Goal: Navigation & Orientation: Find specific page/section

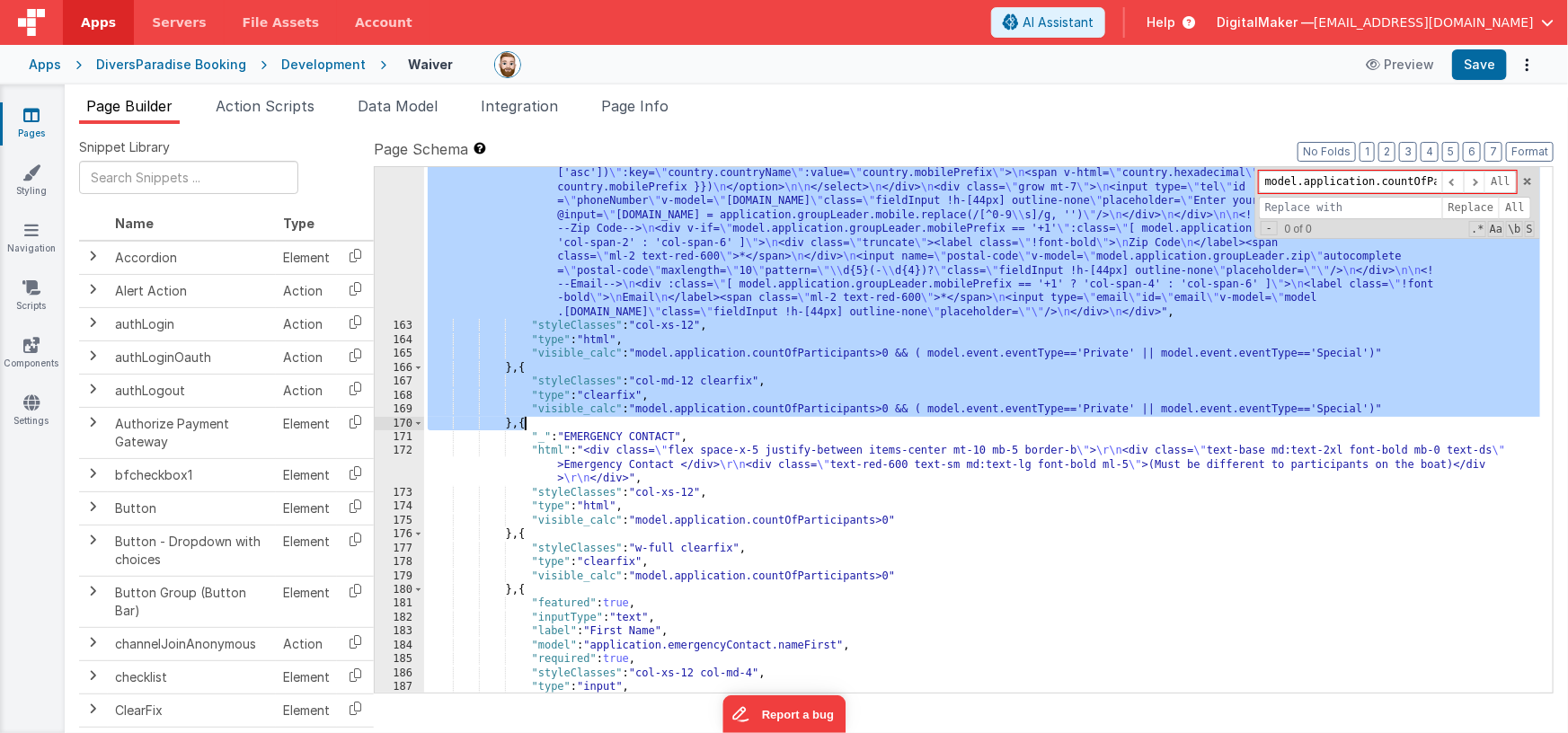
scroll to position [3986, 0]
click at [47, 61] on div "Apps" at bounding box center [45, 64] width 33 height 18
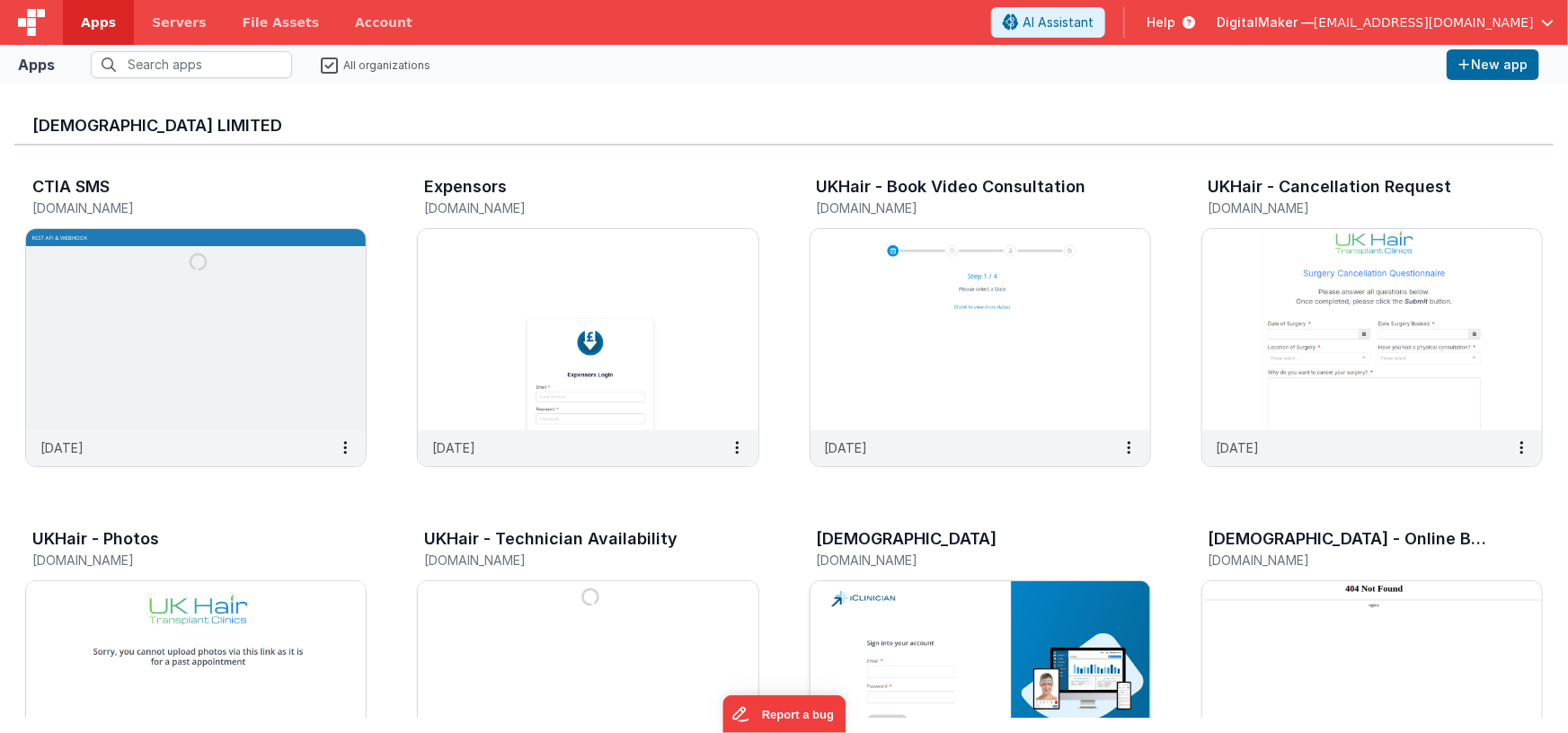
click at [855, 606] on img at bounding box center [981, 682] width 340 height 202
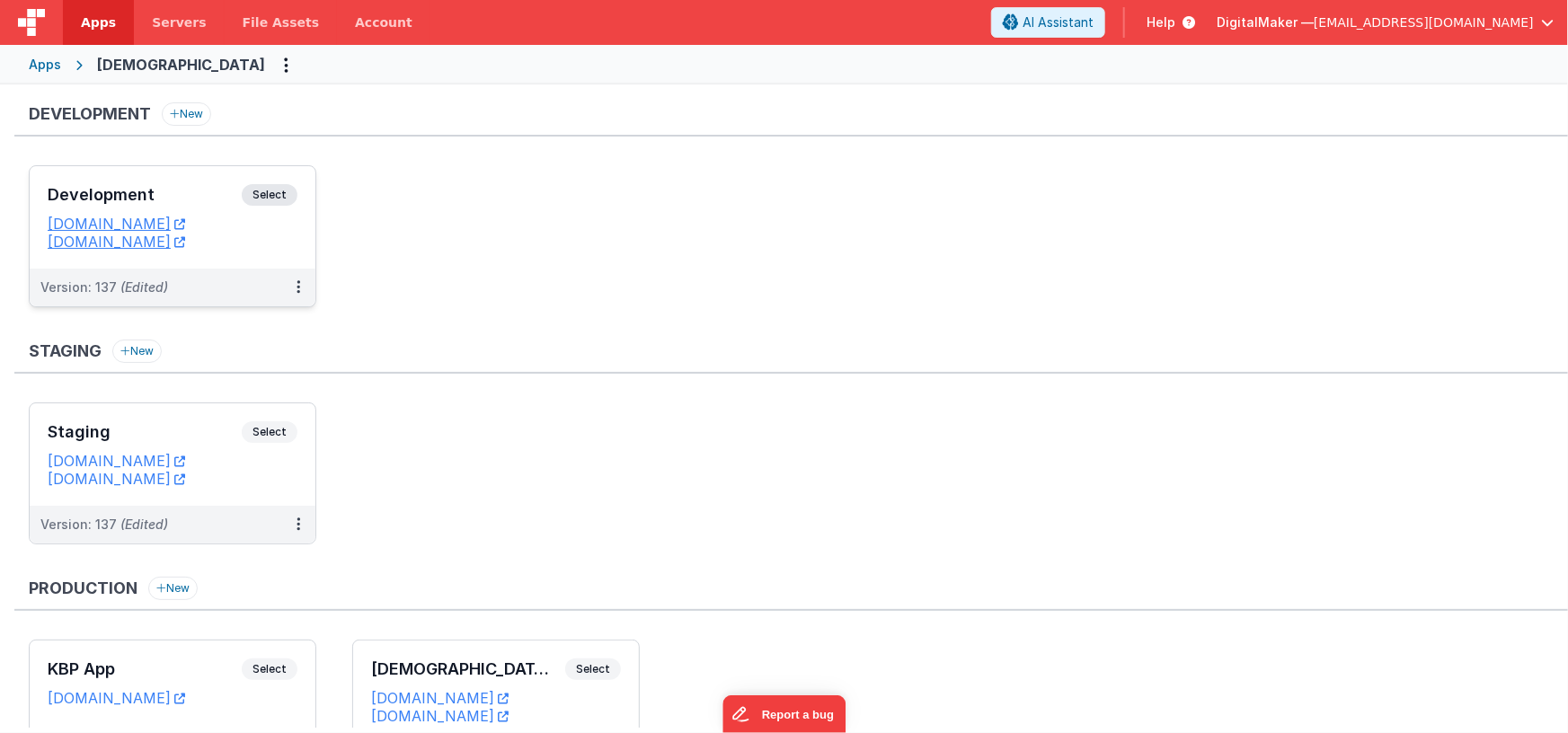
click at [206, 197] on h3 "Development" at bounding box center [145, 195] width 194 height 18
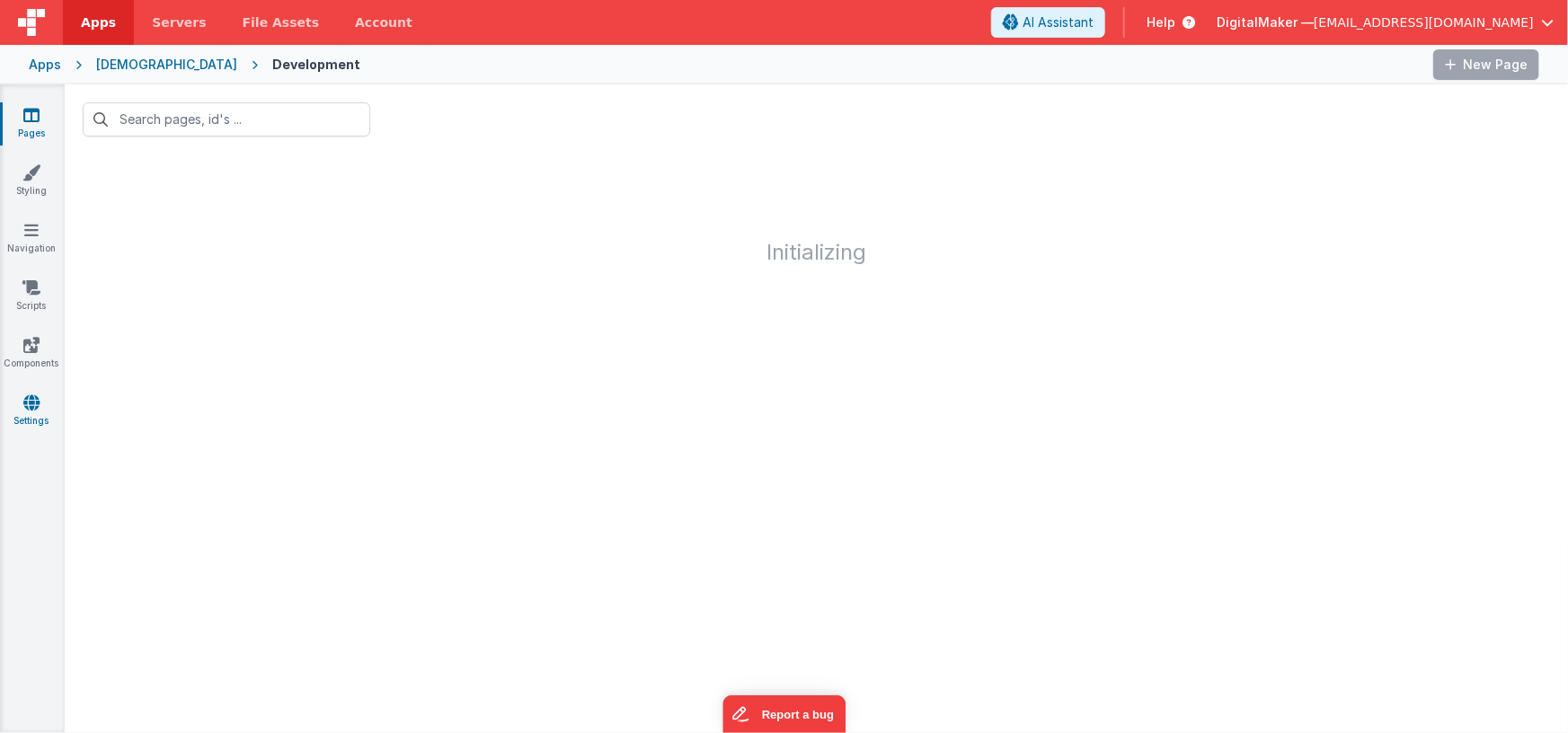
click at [30, 403] on icon at bounding box center [31, 403] width 16 height 18
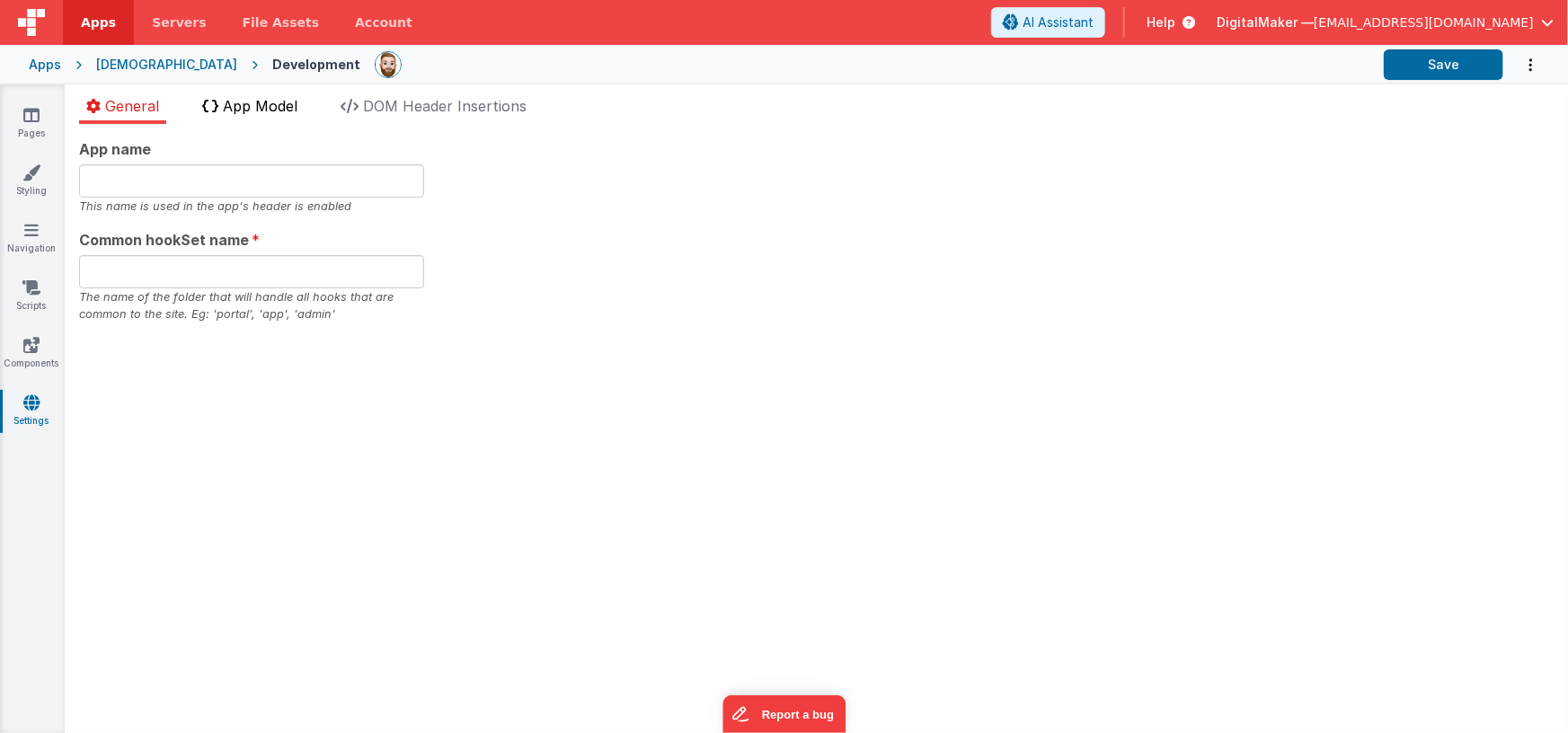
click at [246, 113] on span "App Model" at bounding box center [260, 106] width 75 height 18
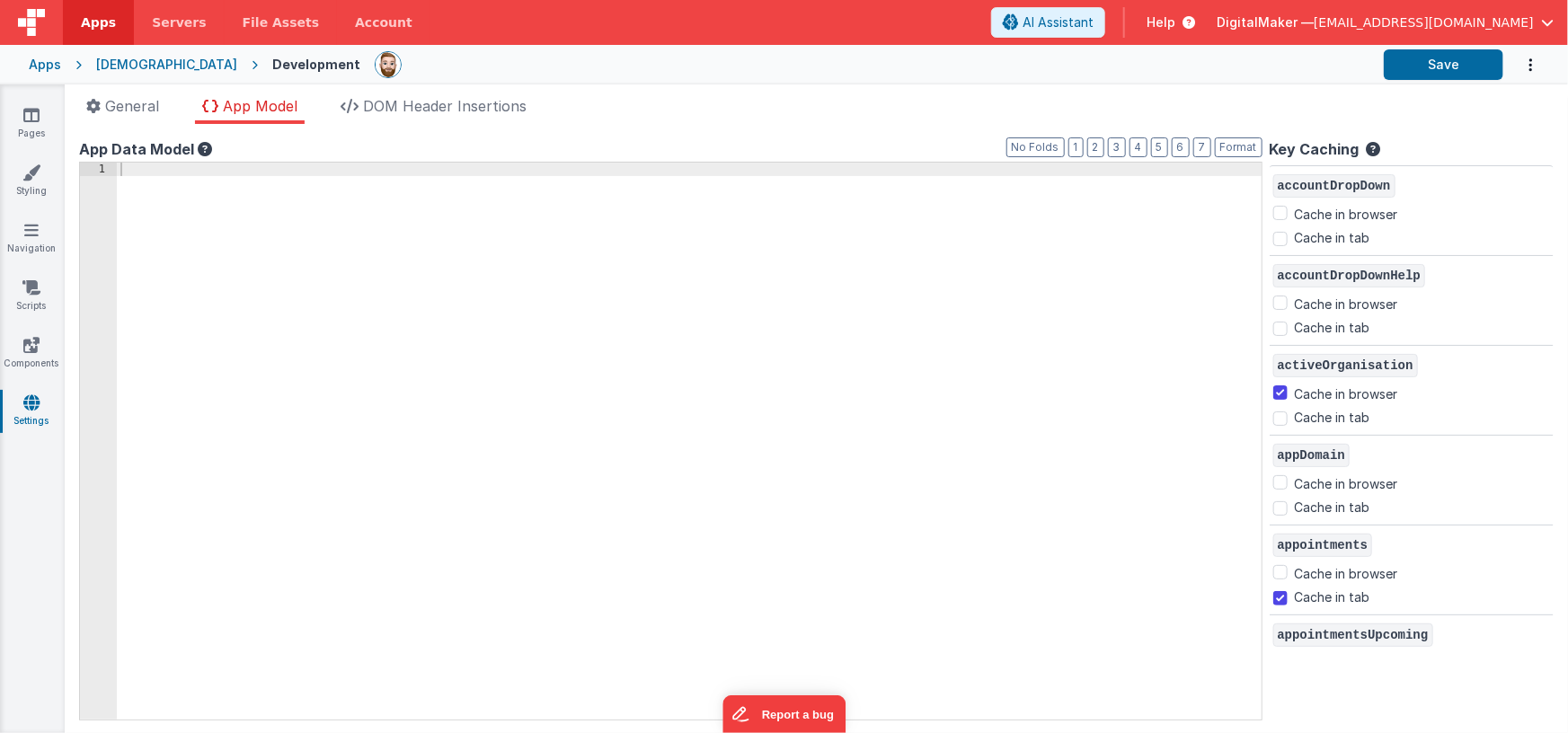
click at [531, 327] on div at bounding box center [771, 455] width 1308 height 586
click at [438, 105] on span "DOM Header Insertions" at bounding box center [445, 106] width 163 height 18
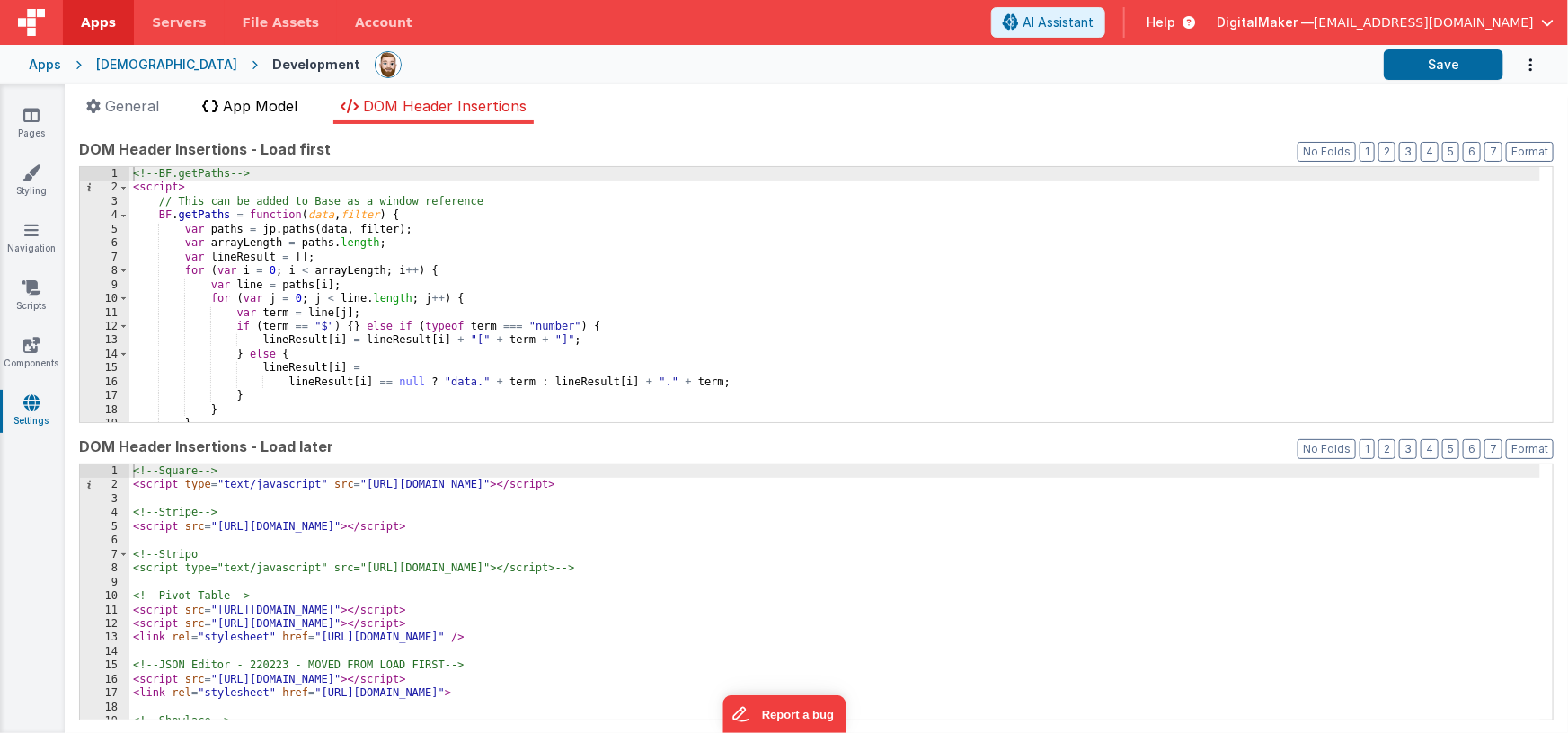
click at [265, 114] on li "App Model" at bounding box center [250, 110] width 110 height 29
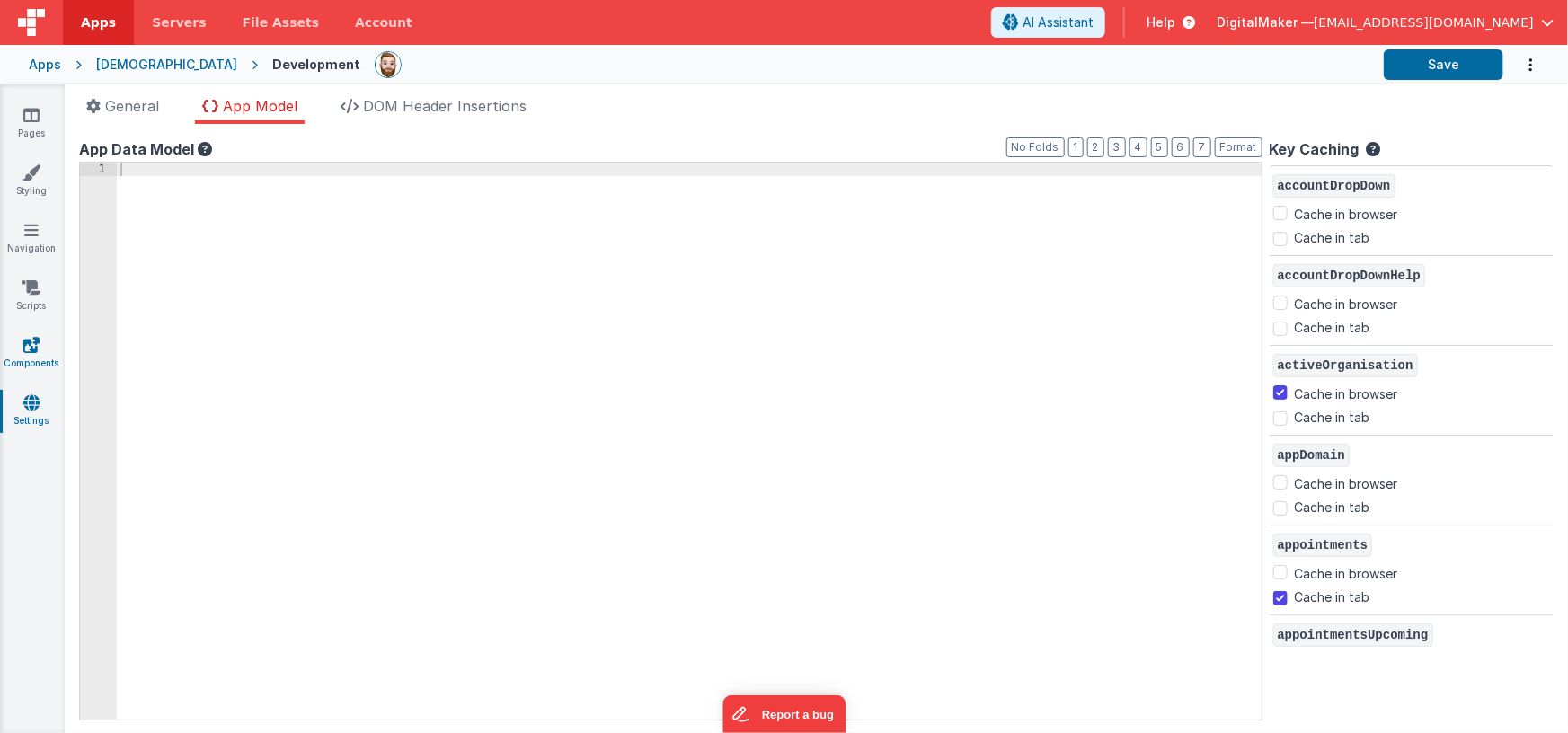
click at [28, 353] on icon at bounding box center [31, 345] width 16 height 18
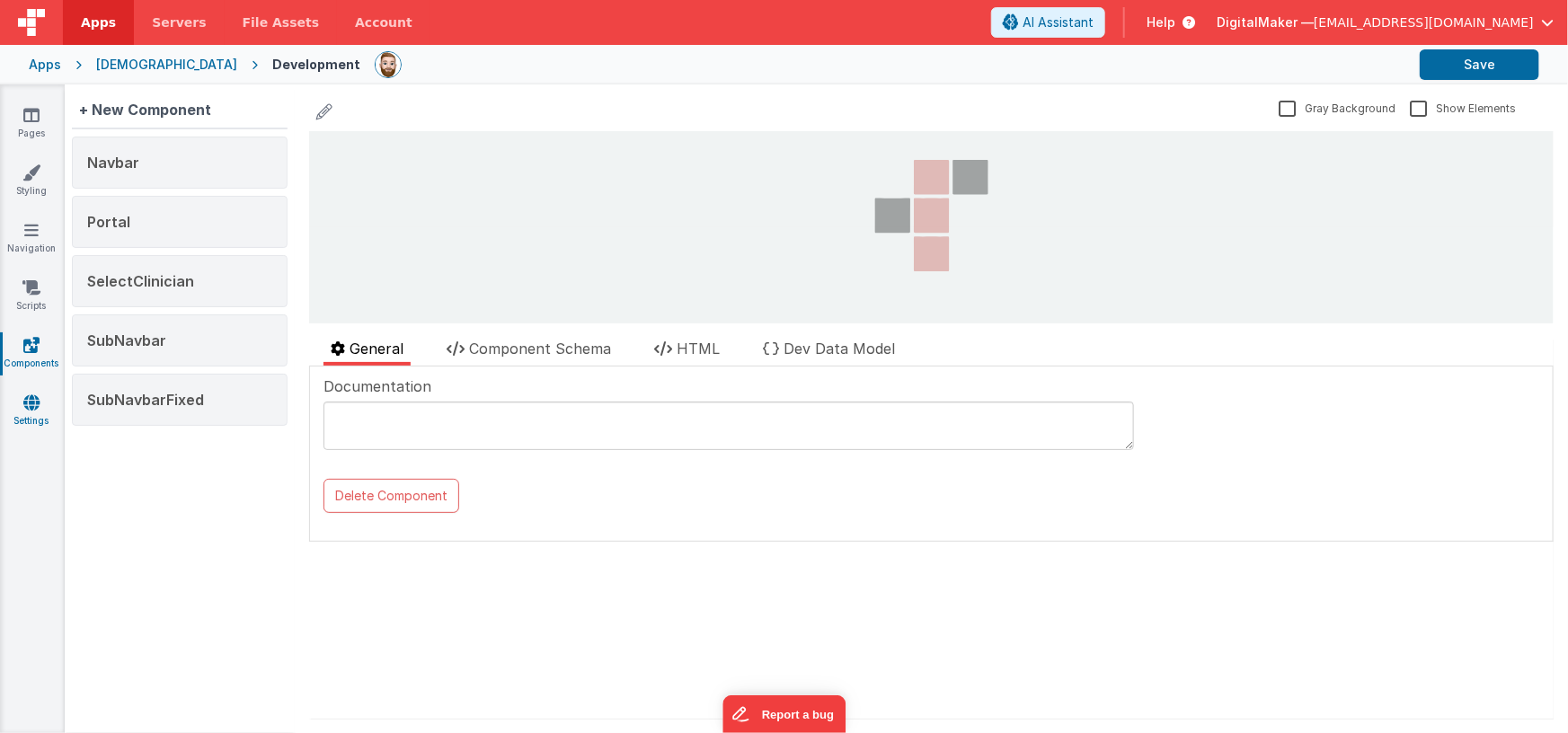
click at [29, 408] on icon at bounding box center [31, 403] width 16 height 18
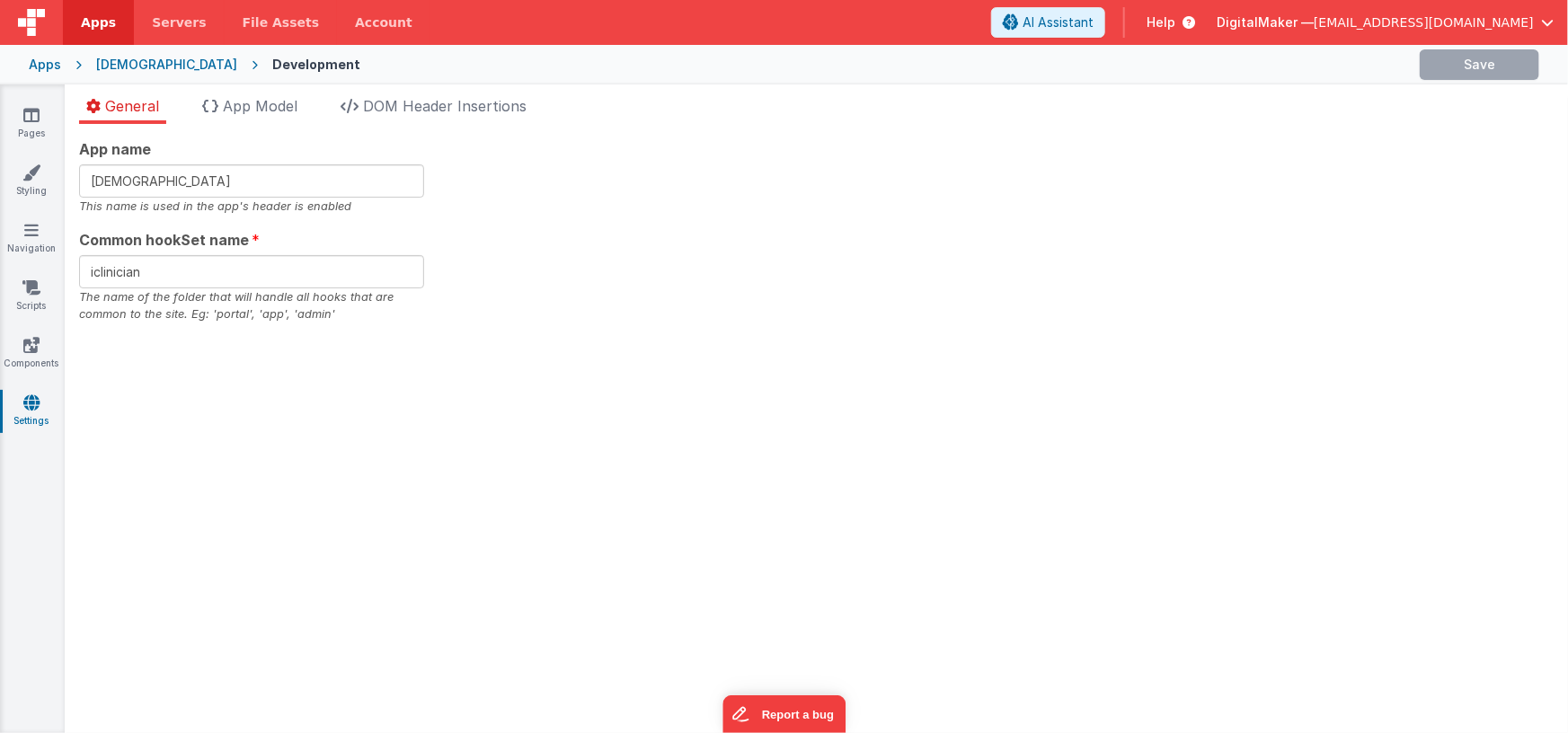
click at [261, 93] on div "General App Model DOM Header Insertions App name iCLINICIAN This name is used i…" at bounding box center [816, 408] width 1504 height 648
click at [265, 118] on li "App Model" at bounding box center [250, 110] width 110 height 29
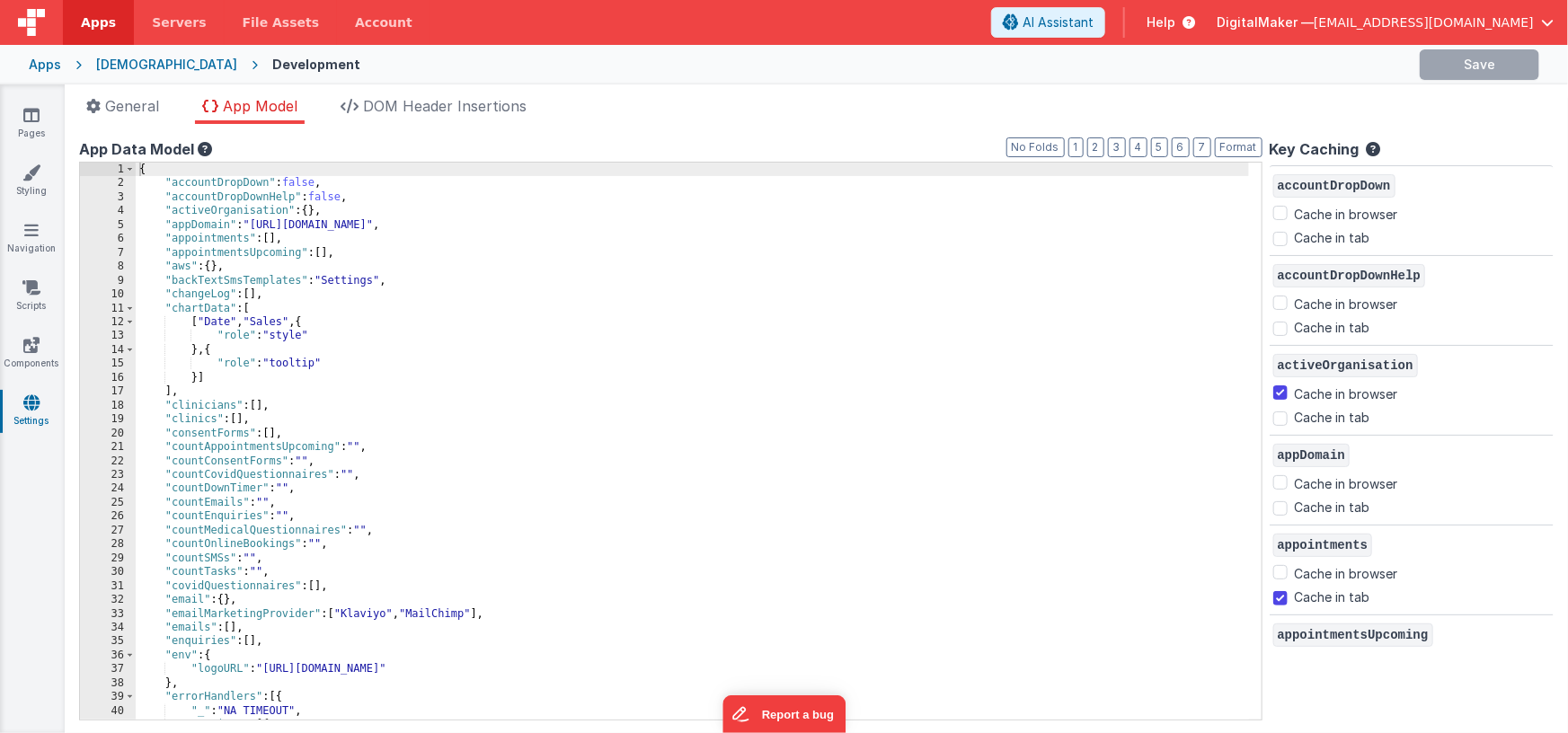
click at [517, 338] on div "{ "accountDropDown" : false , "accountDropDownHelp" : false , "activeOrganisati…" at bounding box center [692, 455] width 1114 height 586
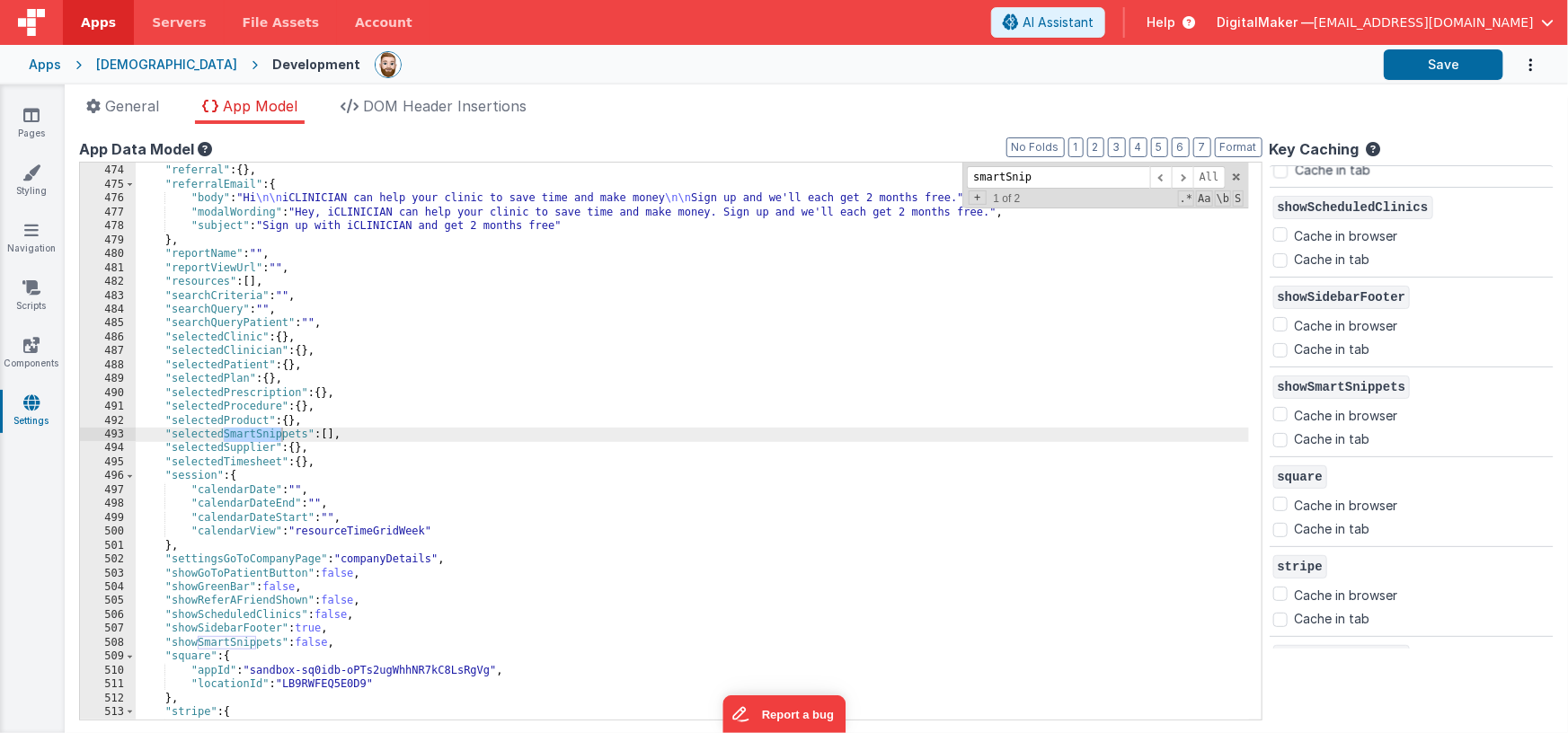
scroll to position [9046, 0]
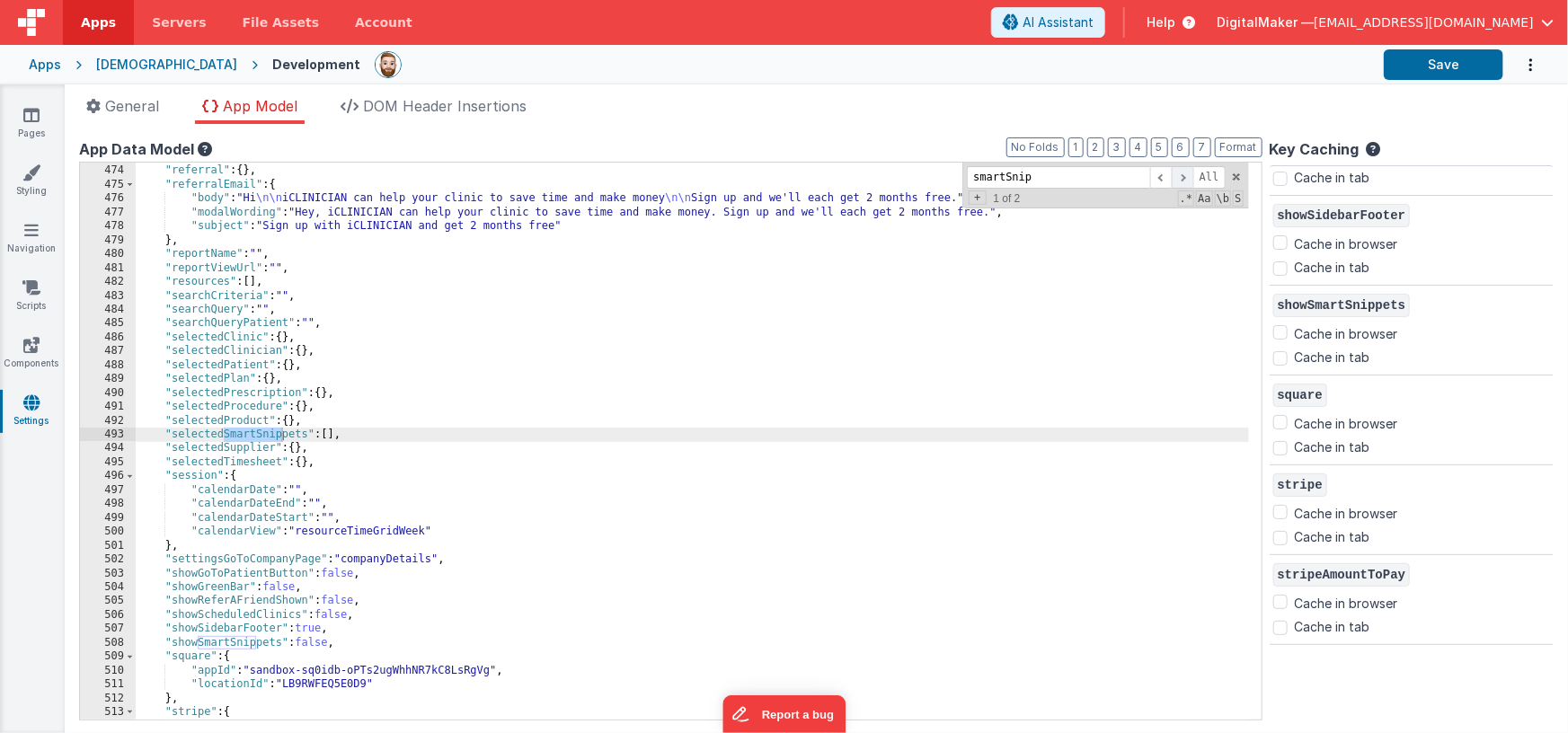
type input "smartSnip"
click at [1174, 182] on span at bounding box center [1183, 177] width 21 height 22
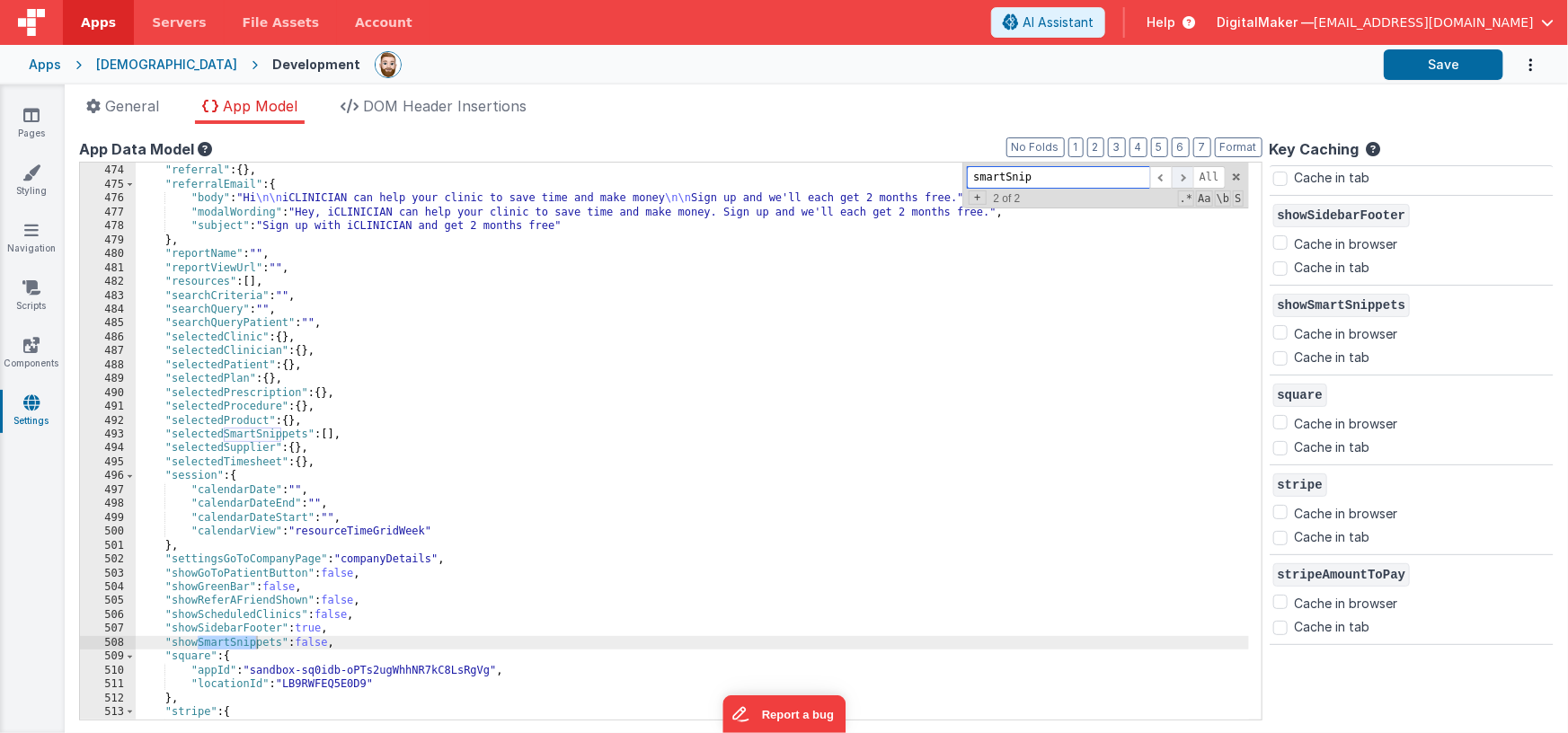
click at [1174, 182] on span at bounding box center [1183, 177] width 21 height 22
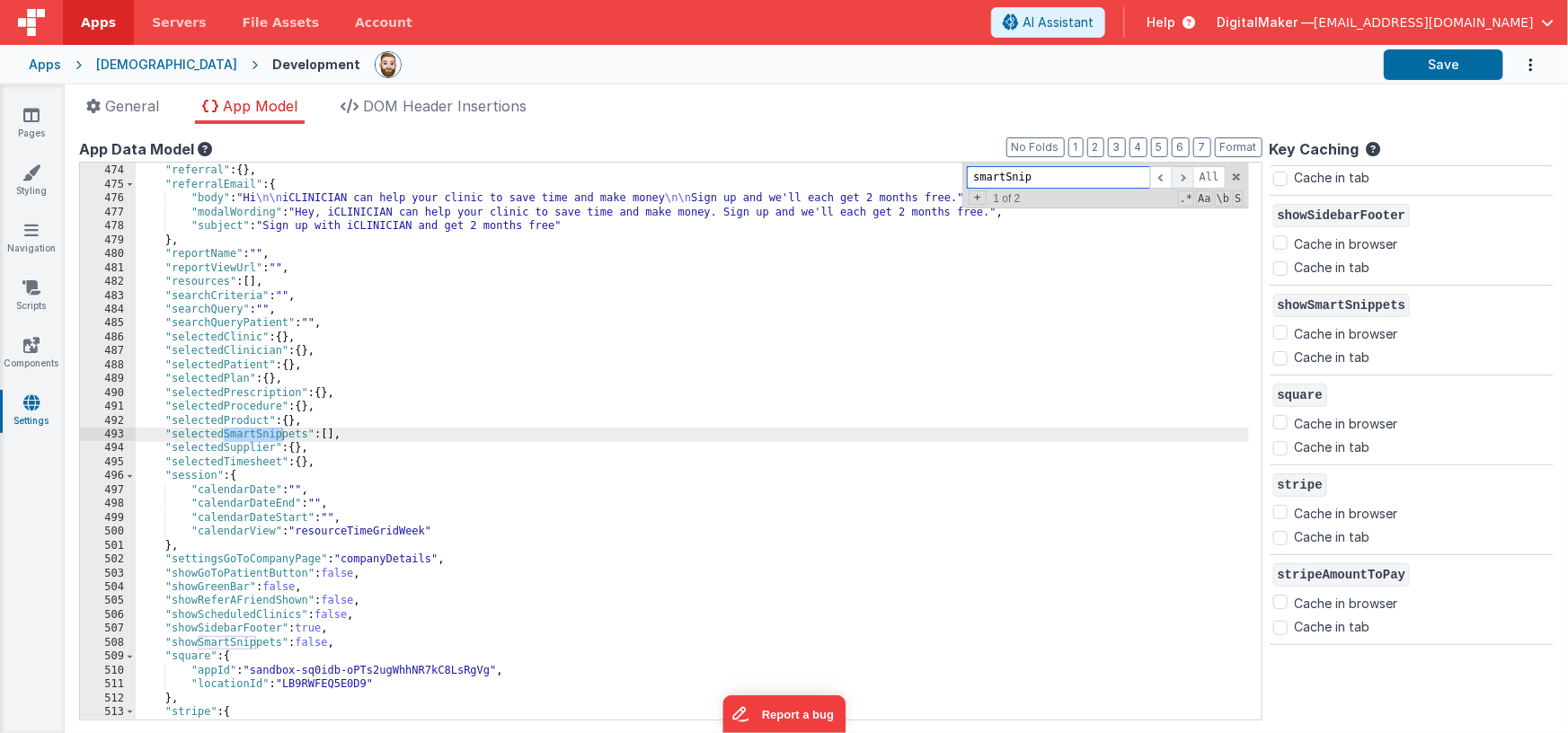
click at [1174, 182] on span at bounding box center [1183, 177] width 21 height 22
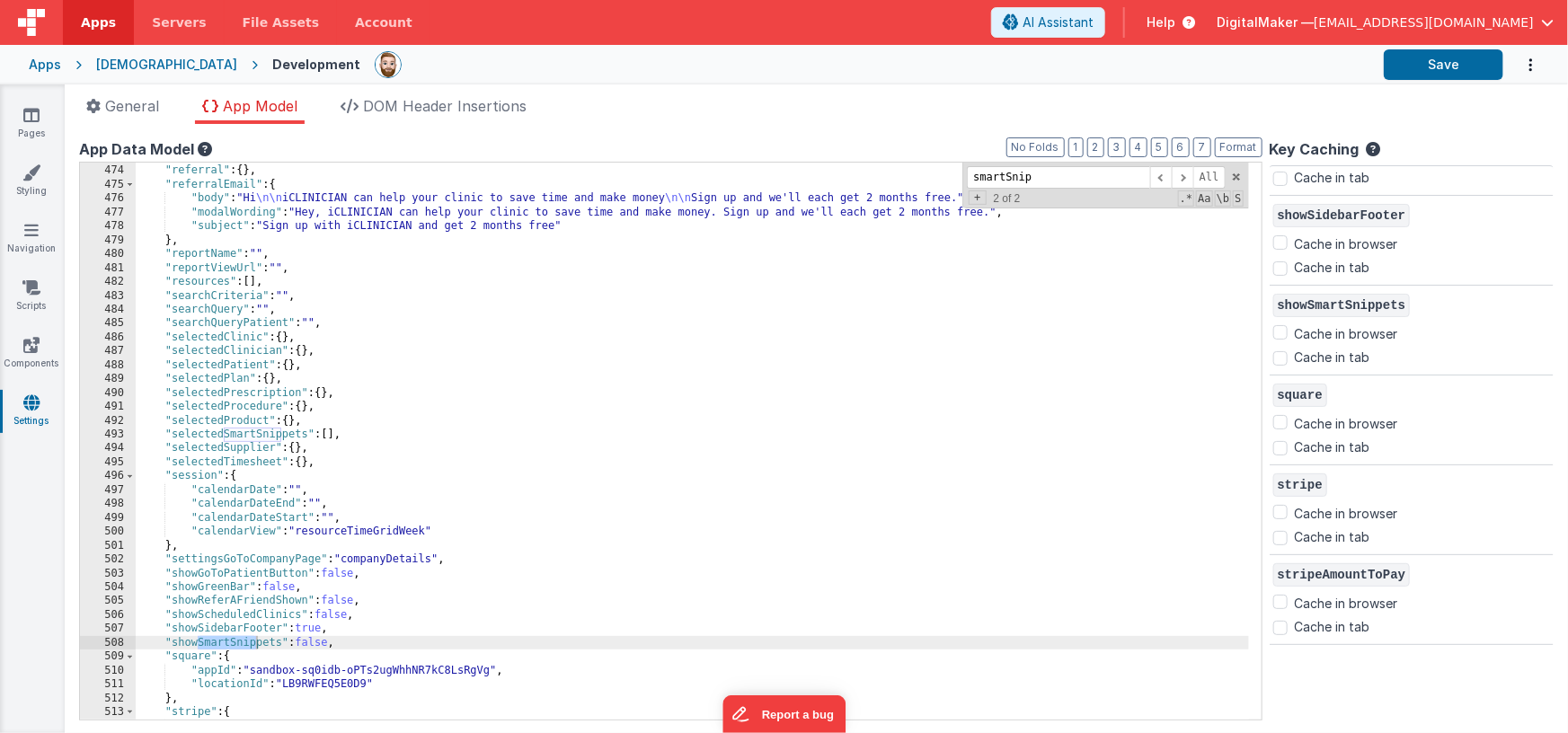
click at [946, 122] on ul "General App Model DOM Header Insertions" at bounding box center [816, 110] width 1504 height 29
